Goal: Navigation & Orientation: Find specific page/section

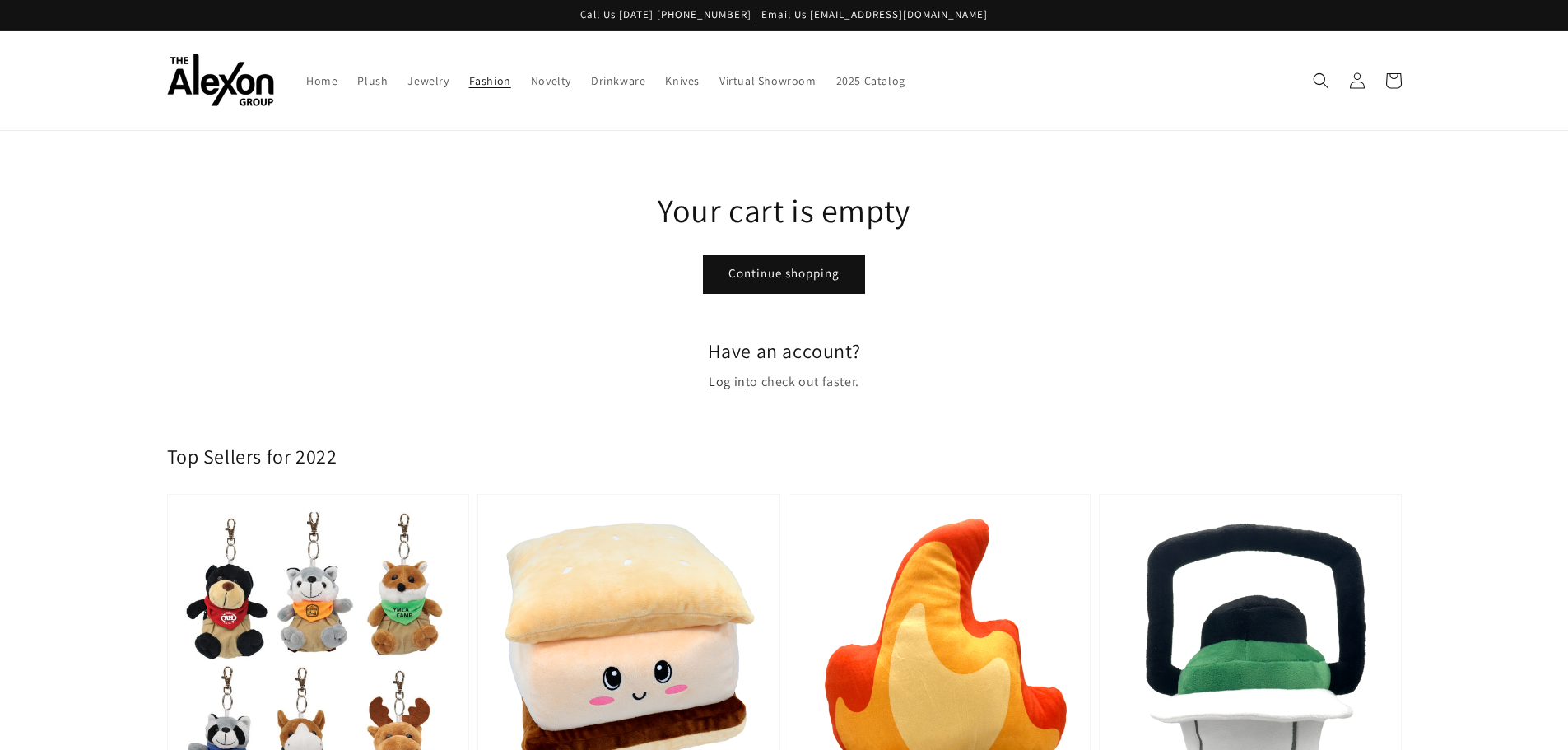
click at [481, 82] on span "Fashion" at bounding box center [490, 81] width 42 height 15
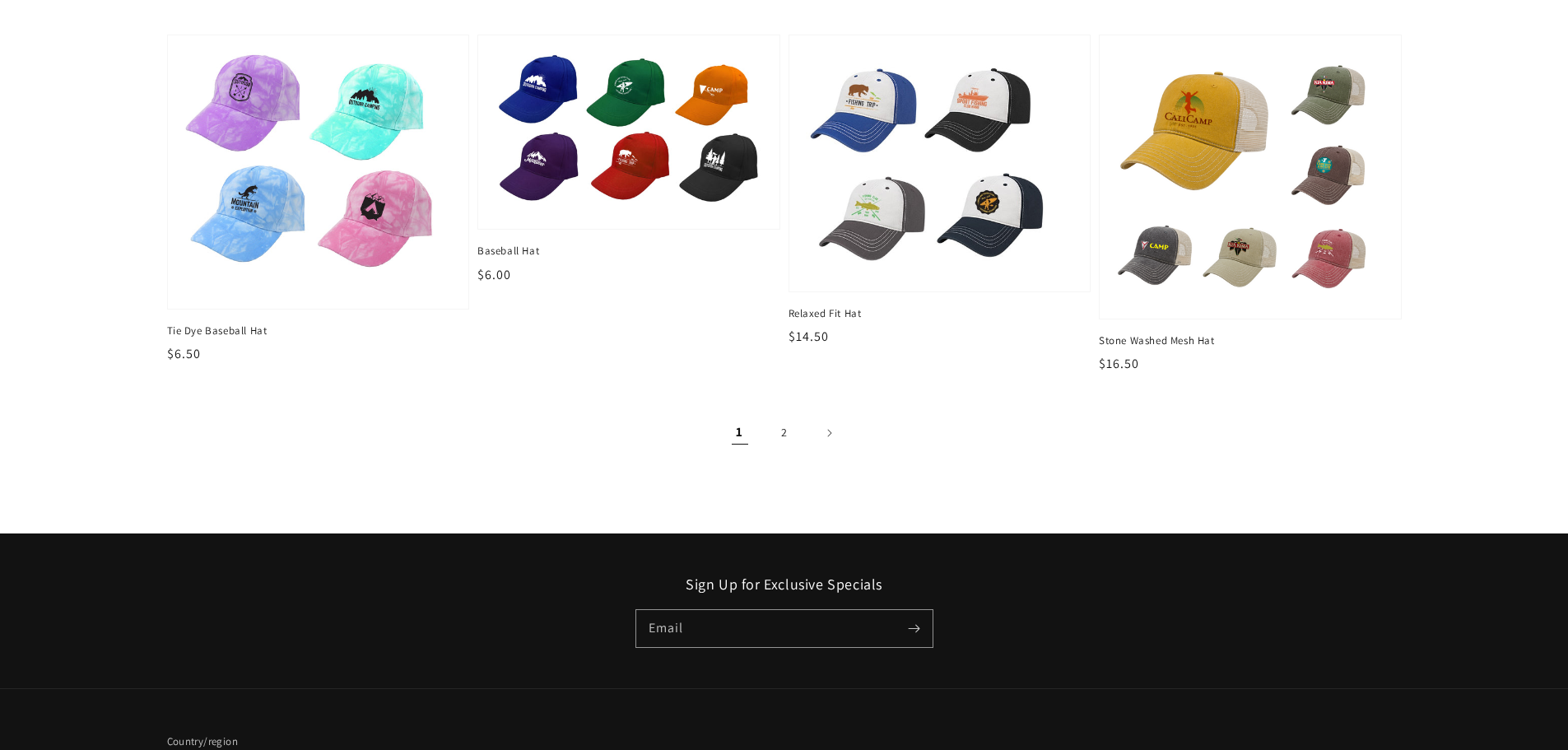
scroll to position [2222, 0]
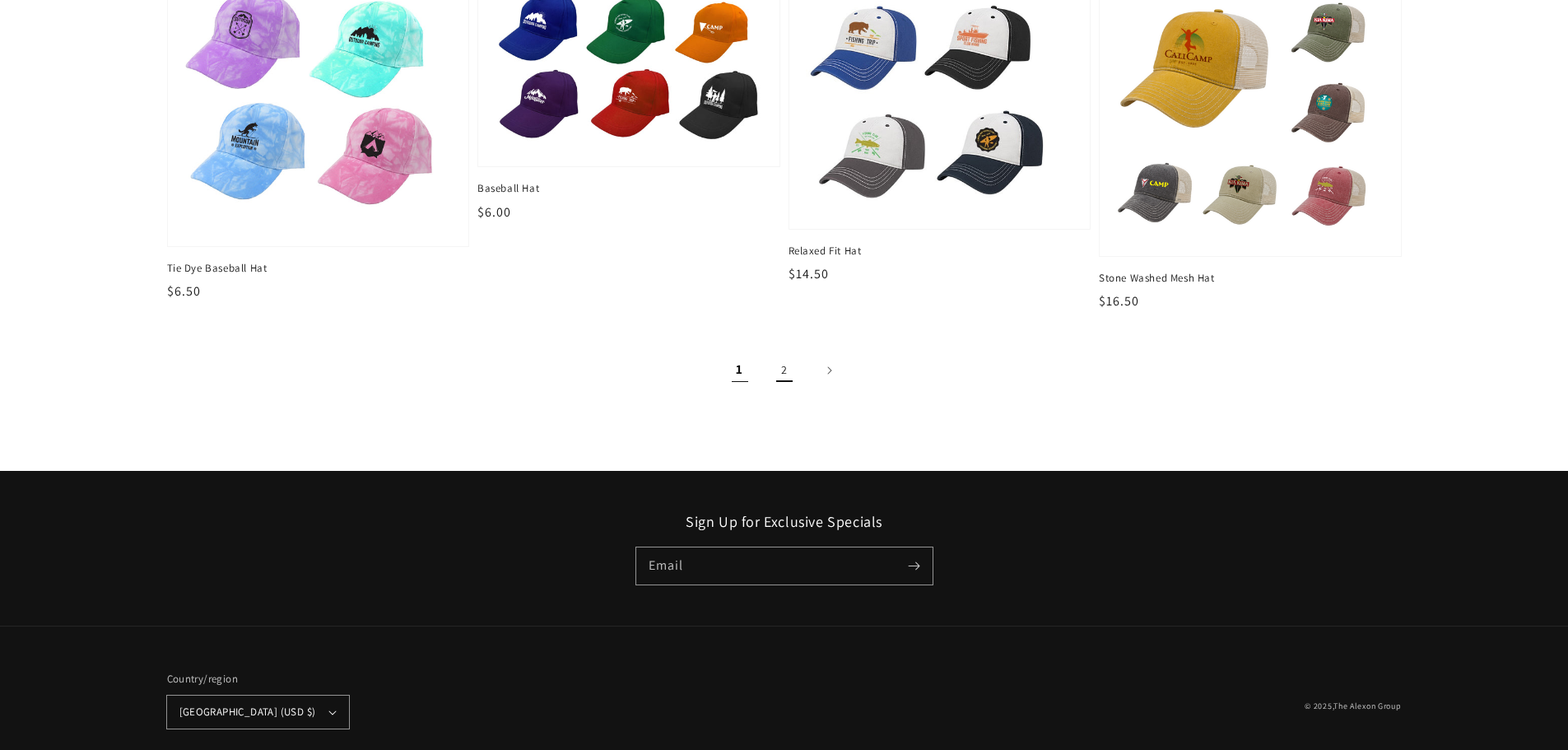
click at [782, 366] on link "2" at bounding box center [784, 370] width 36 height 36
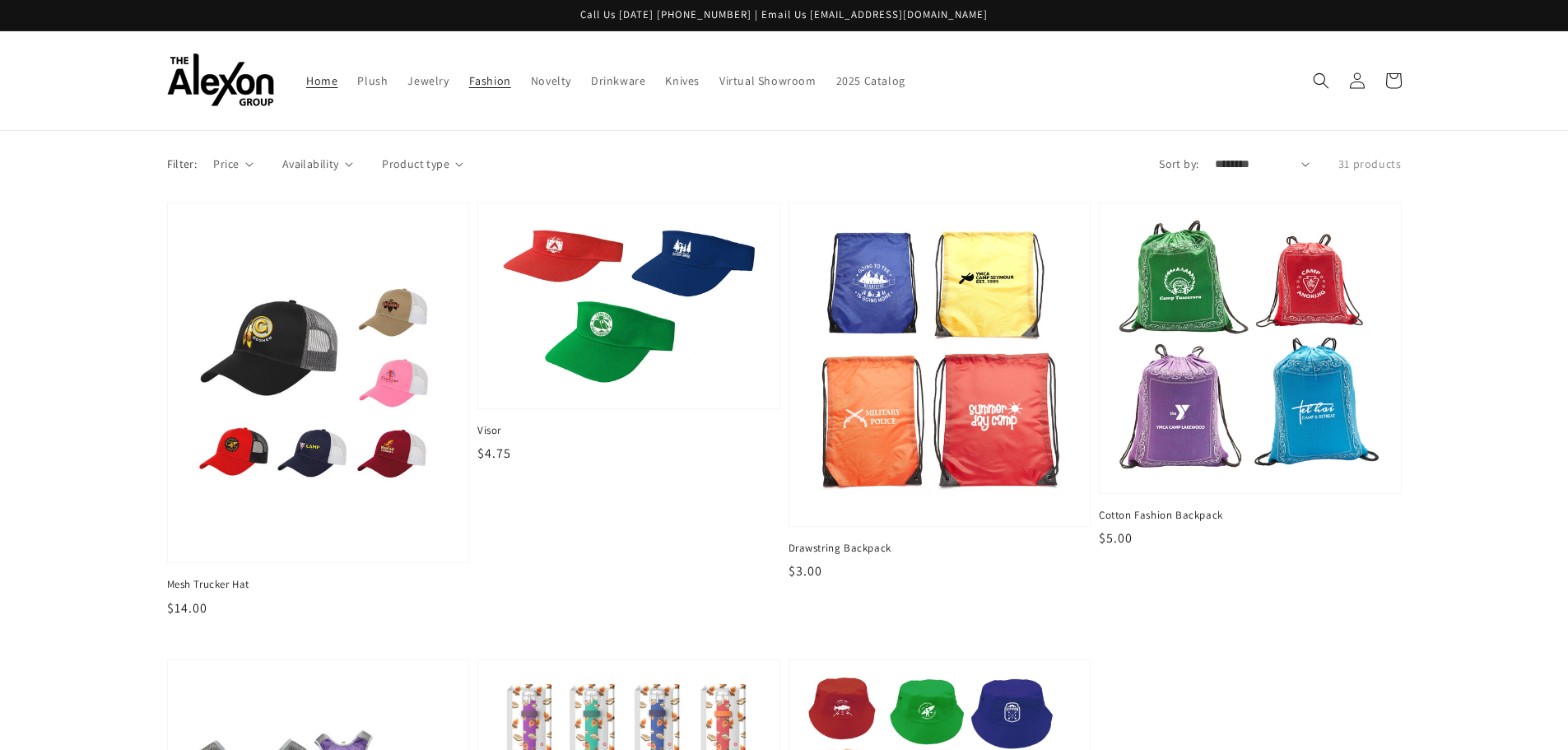
click at [316, 81] on span "Home" at bounding box center [322, 81] width 31 height 15
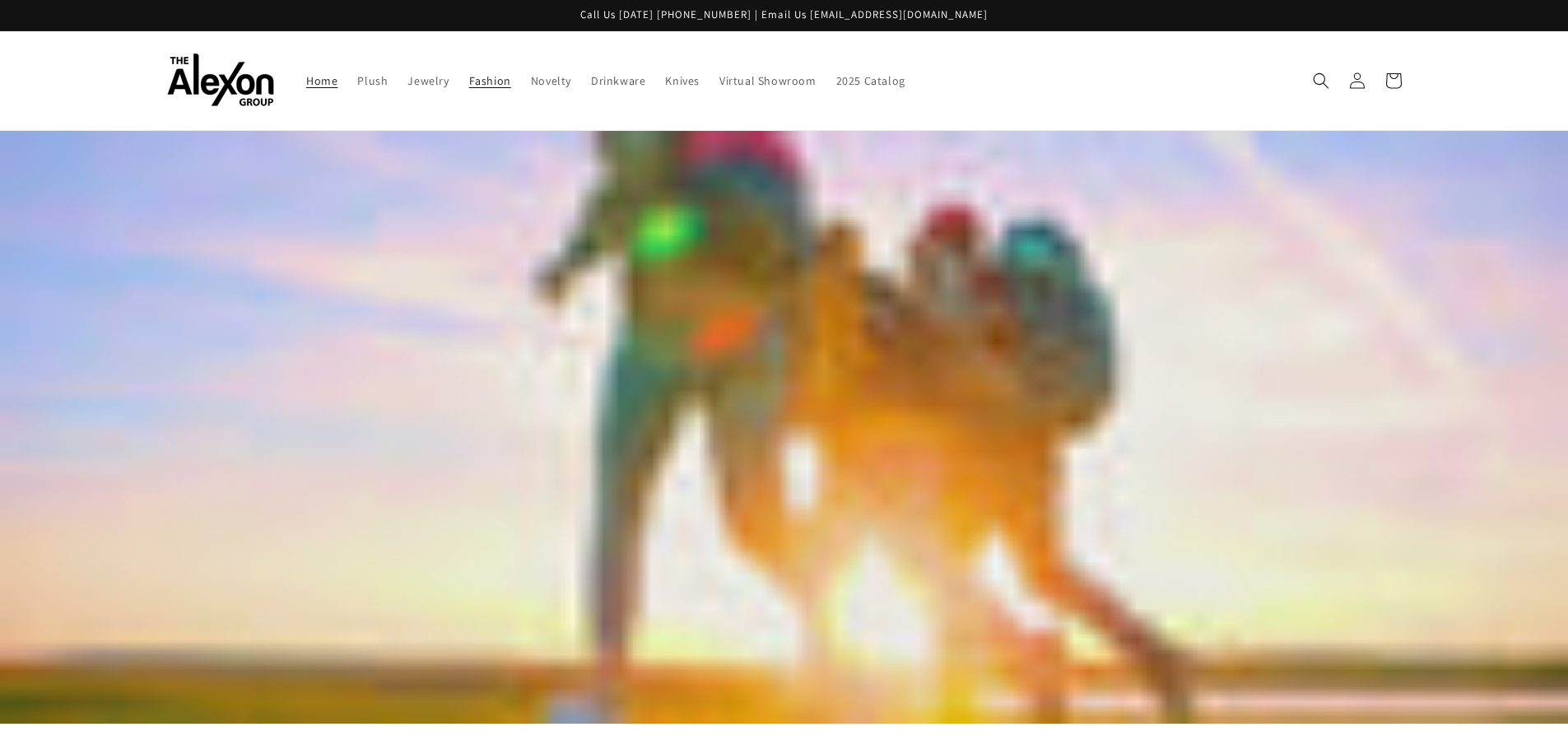
click at [491, 76] on span "Fashion" at bounding box center [490, 81] width 42 height 15
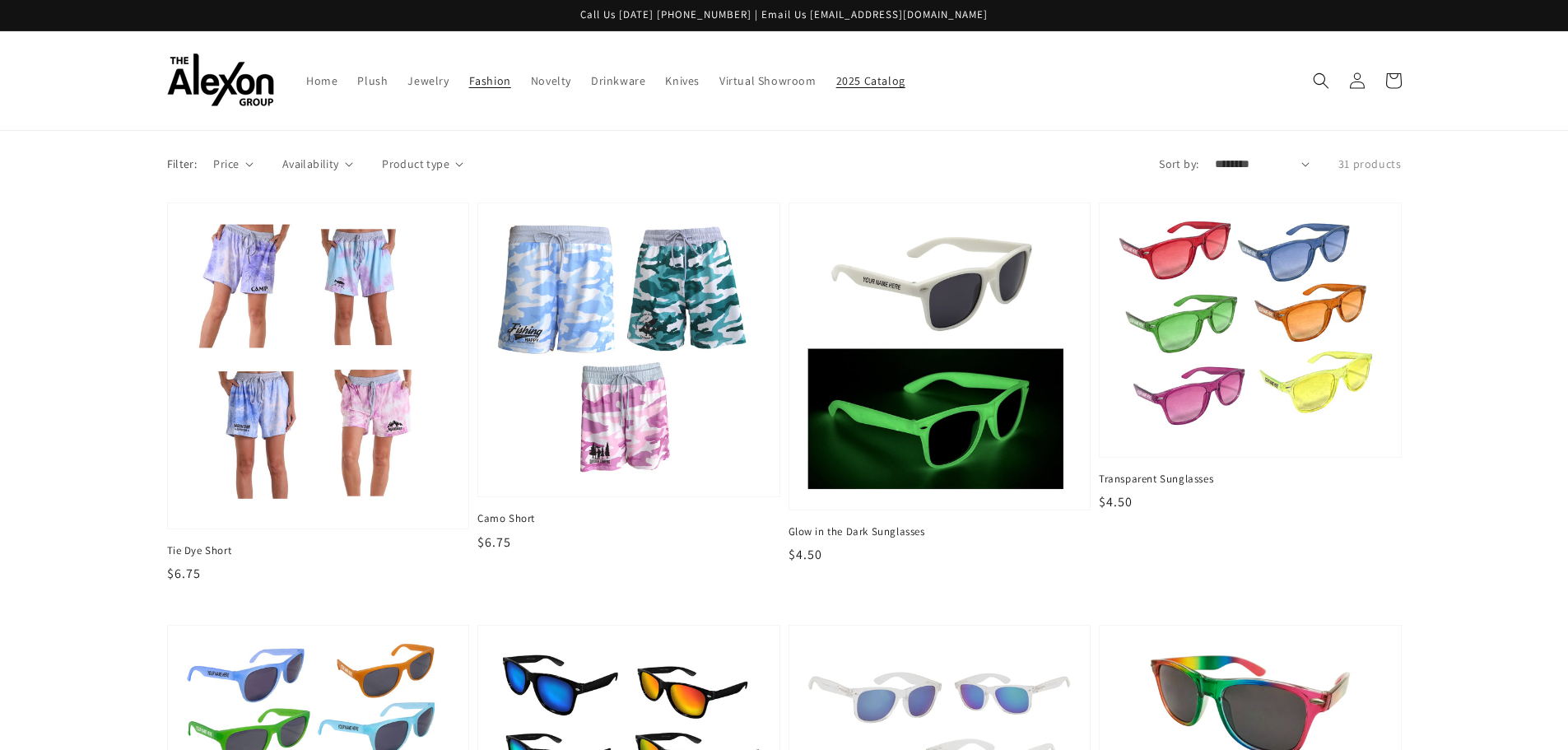
click at [864, 81] on span "2025 Catalog" at bounding box center [871, 81] width 69 height 15
